Goal: Share content: Share content

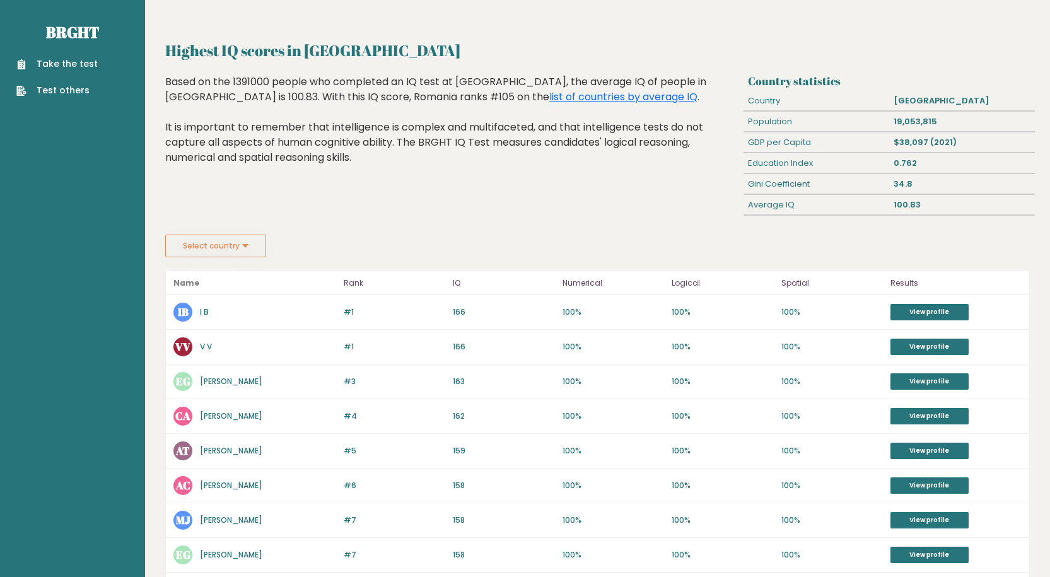
click at [200, 248] on button "Select country" at bounding box center [215, 245] width 101 height 23
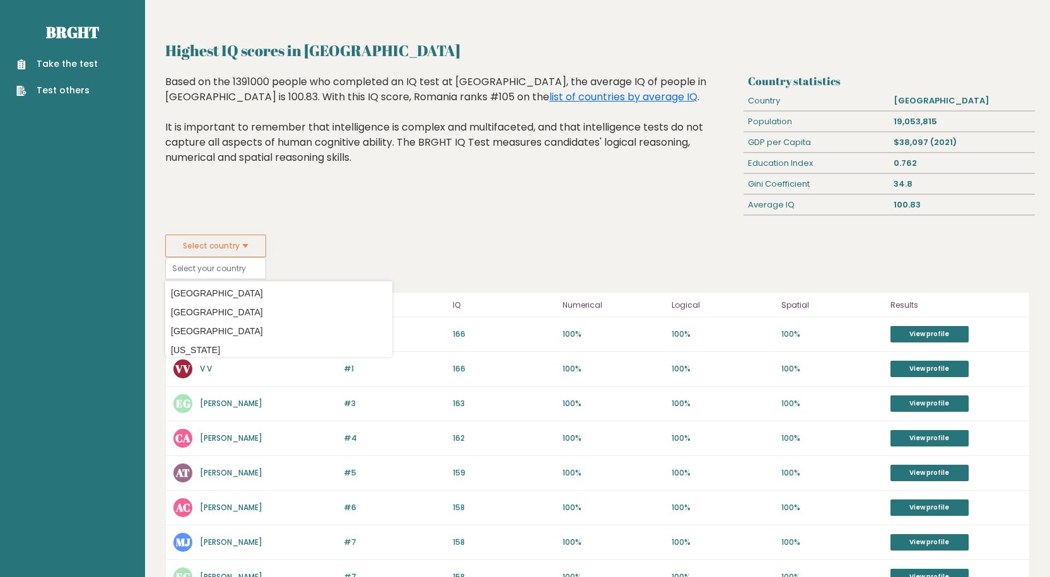
click at [200, 248] on button "Select country" at bounding box center [215, 245] width 101 height 23
click at [351, 216] on div "Highest IQ scores in Romania Based on the 1391000 people who completed an IQ te…" at bounding box center [452, 154] width 582 height 160
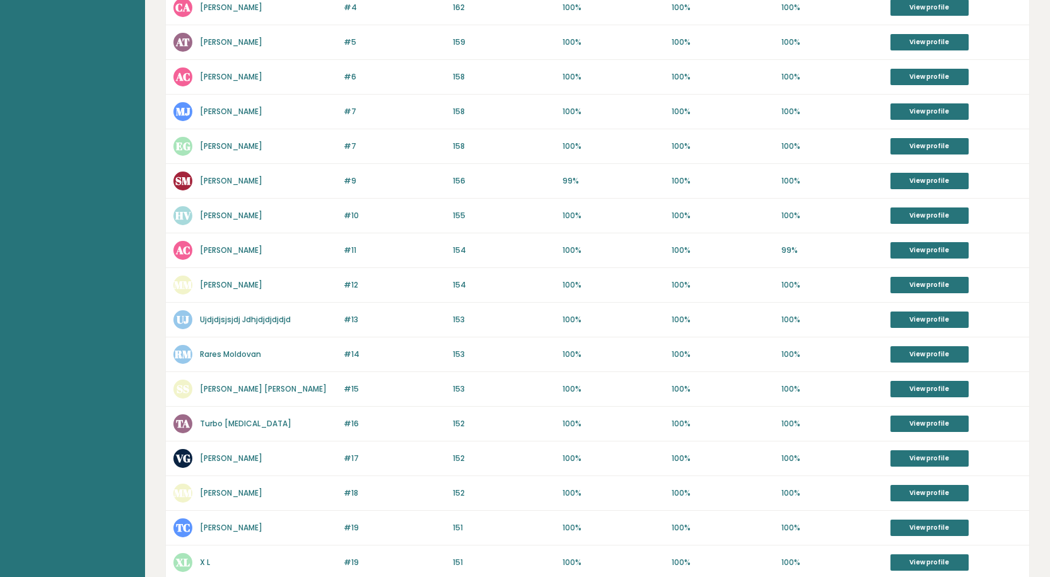
scroll to position [136, 0]
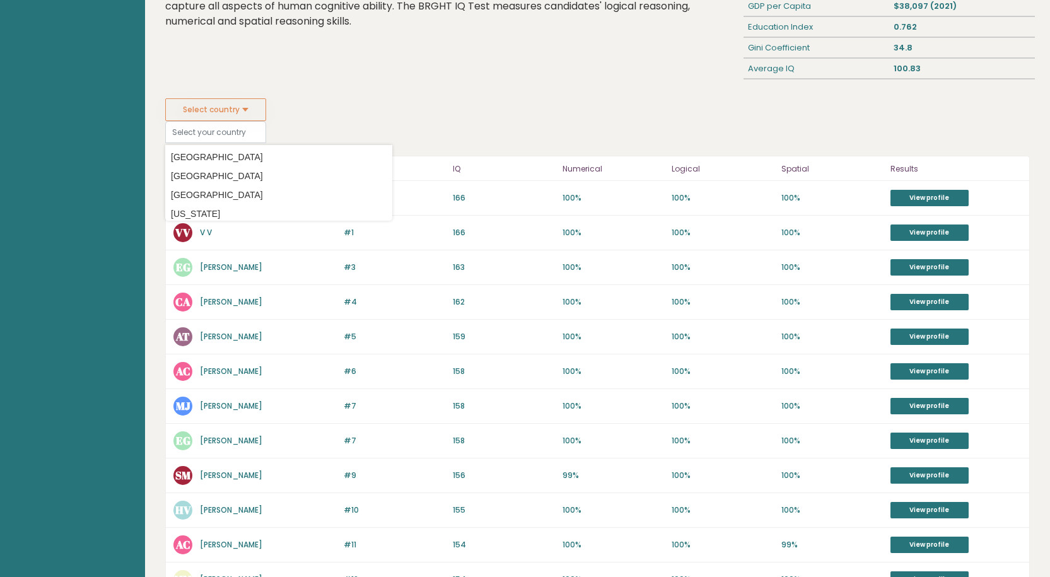
click at [405, 252] on div "#3 EG Emanuel Gherghinoiu 163 #3 163 100% 100% 100% View profile" at bounding box center [597, 267] width 863 height 35
click at [252, 246] on div "#1 VV V V 166 #1 166 100% 100% 100% View profile" at bounding box center [597, 233] width 863 height 35
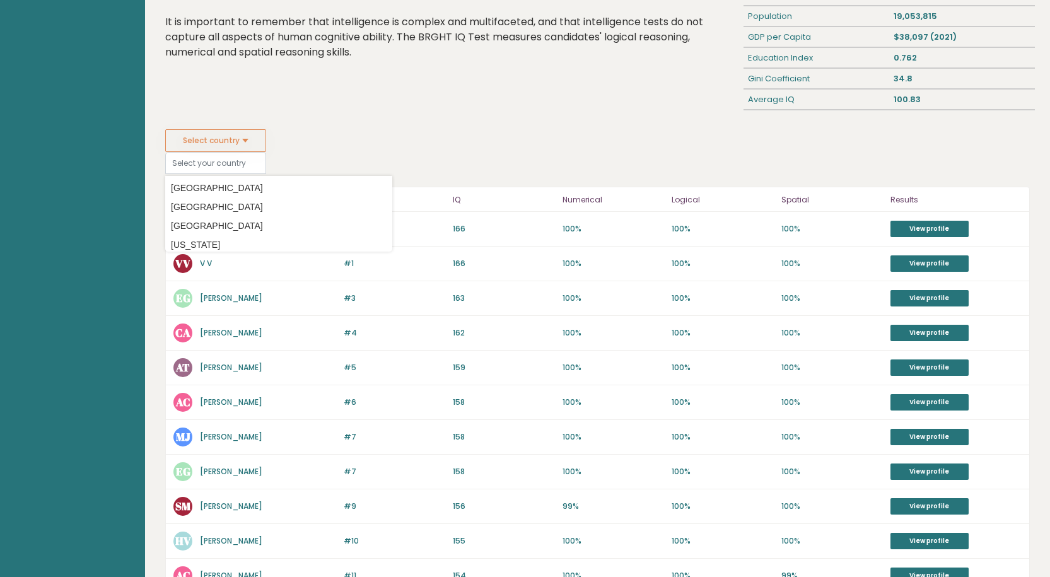
scroll to position [0, 0]
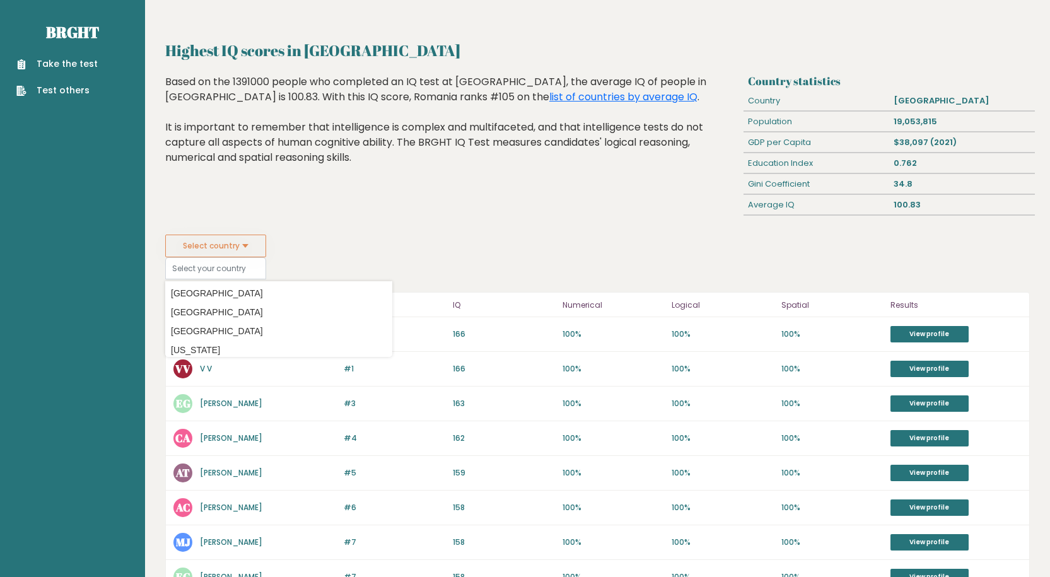
click at [264, 147] on div "Based on the 1391000 people who completed an IQ test at BRGHT, the average IQ o…" at bounding box center [451, 129] width 573 height 110
click at [81, 92] on link "Test others" at bounding box center [56, 90] width 81 height 13
click at [89, 93] on link "Test others" at bounding box center [56, 90] width 81 height 13
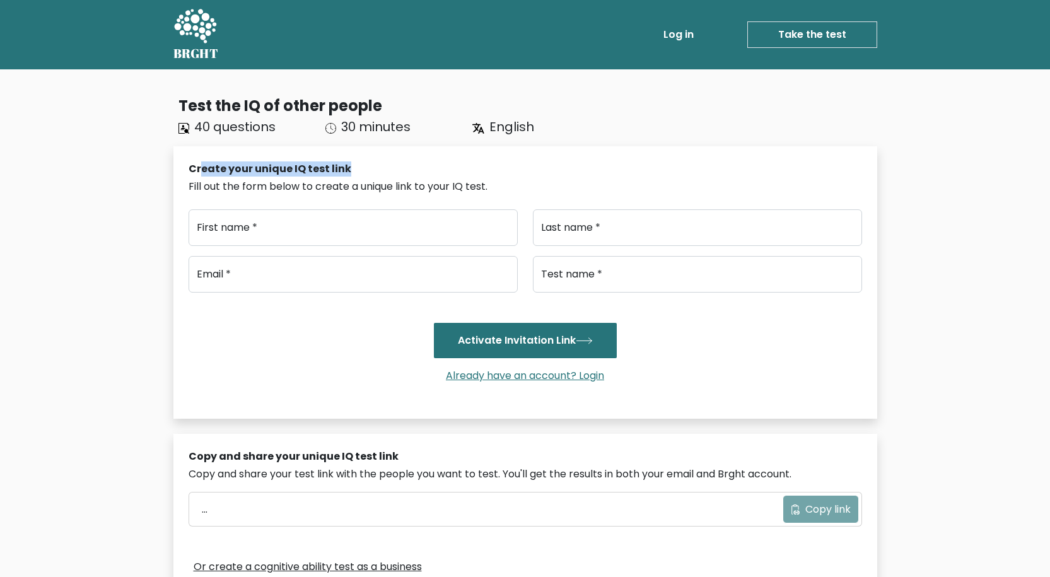
drag, startPoint x: 234, startPoint y: 171, endPoint x: 367, endPoint y: 168, distance: 133.7
click at [362, 168] on div "Create your unique IQ test link" at bounding box center [524, 168] width 673 height 15
click at [367, 168] on div "Create your unique IQ test link" at bounding box center [524, 168] width 673 height 15
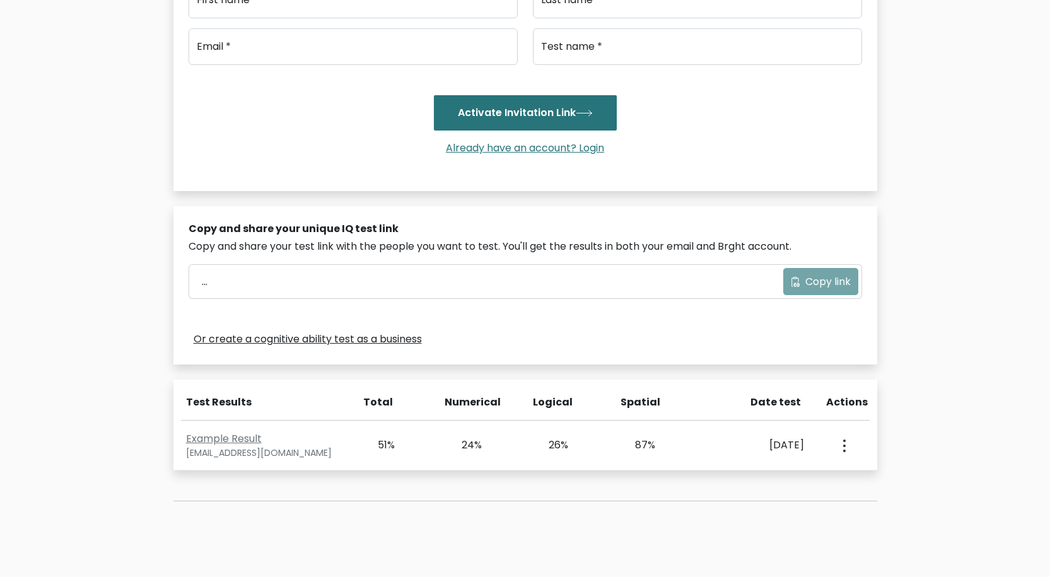
scroll to position [252, 0]
